Goal: Task Accomplishment & Management: Complete application form

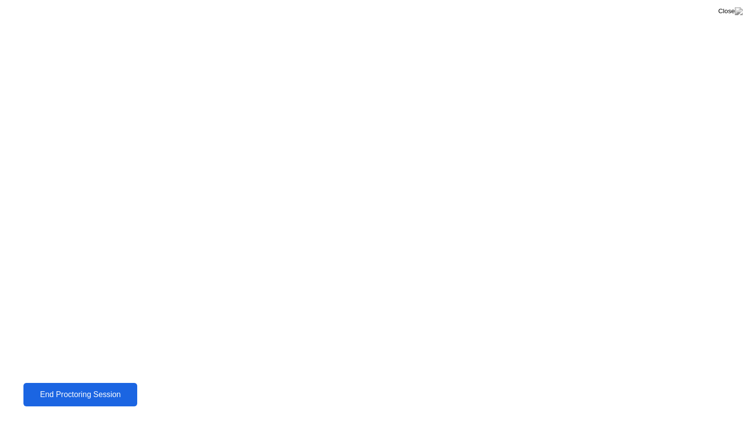
click at [118, 395] on div "End Proctoring Session" at bounding box center [80, 394] width 108 height 9
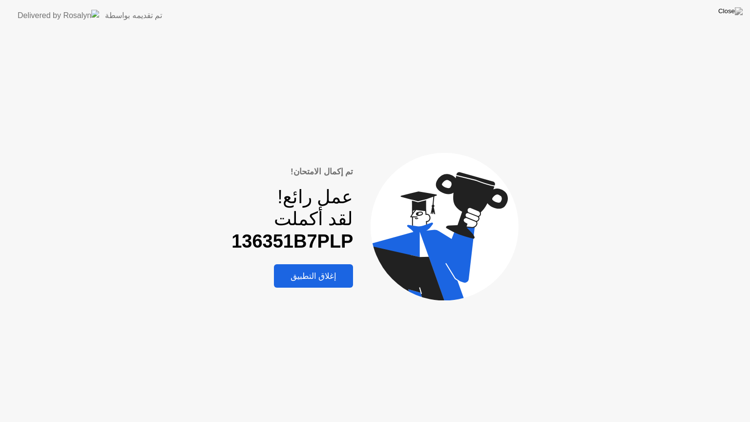
click at [320, 278] on div "إغلاق التطبيق" at bounding box center [314, 276] width 74 height 10
